Goal: Task Accomplishment & Management: Use online tool/utility

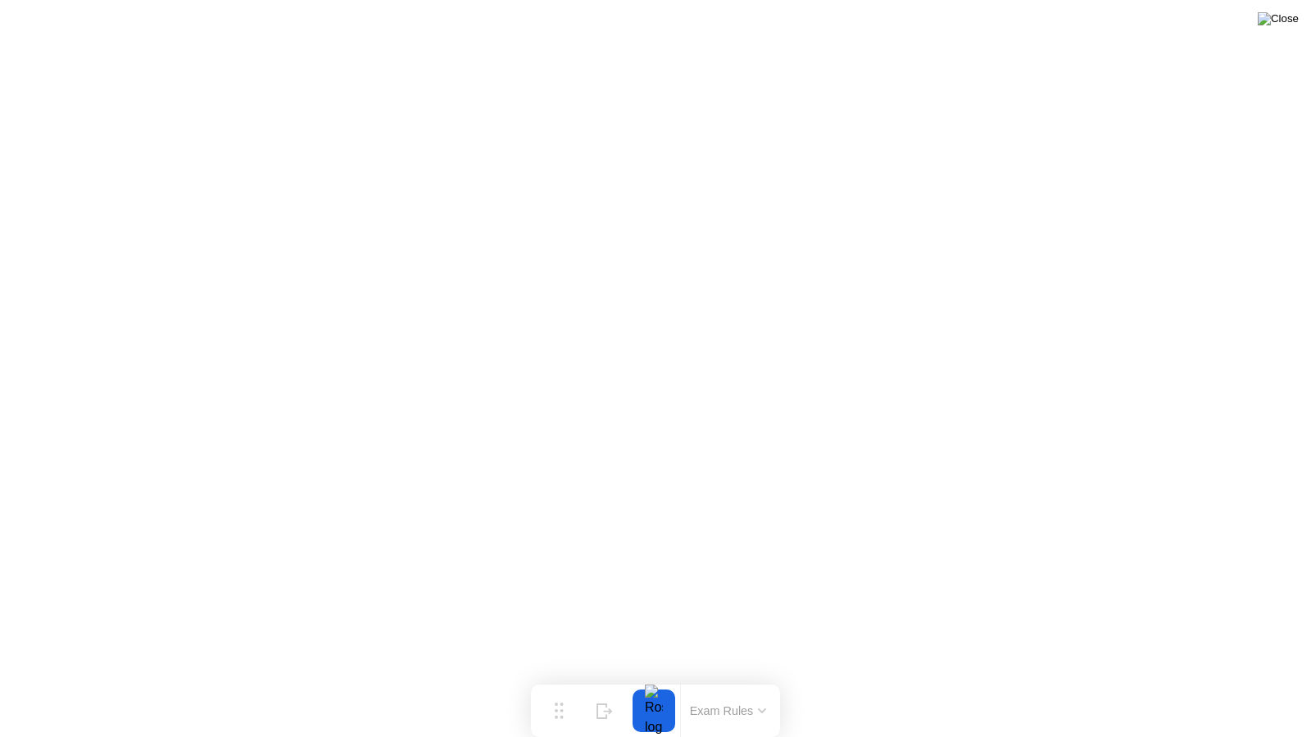
click at [1293, 25] on img at bounding box center [1277, 18] width 41 height 13
click div "End Proctoring Session"
